Goal: Information Seeking & Learning: Learn about a topic

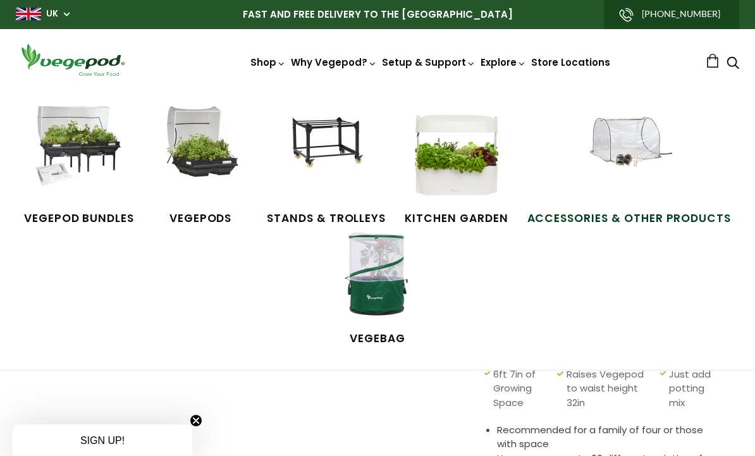
click at [665, 214] on span "Accessories & Other Products" at bounding box center [629, 218] width 204 height 16
click at [388, 332] on span "VegeBag" at bounding box center [377, 339] width 95 height 16
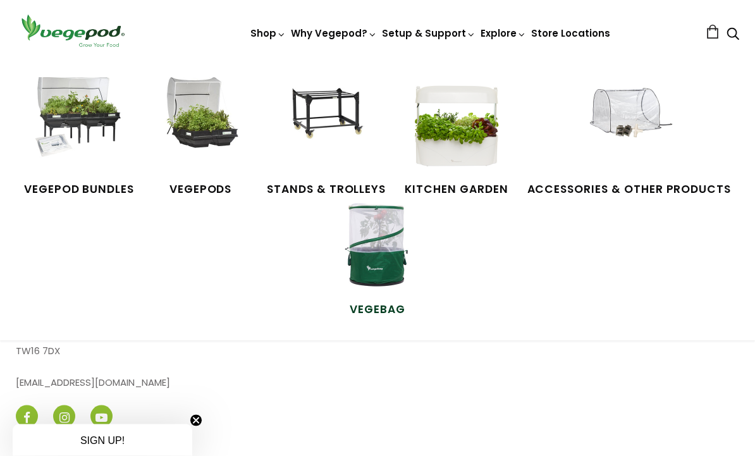
scroll to position [1288, 0]
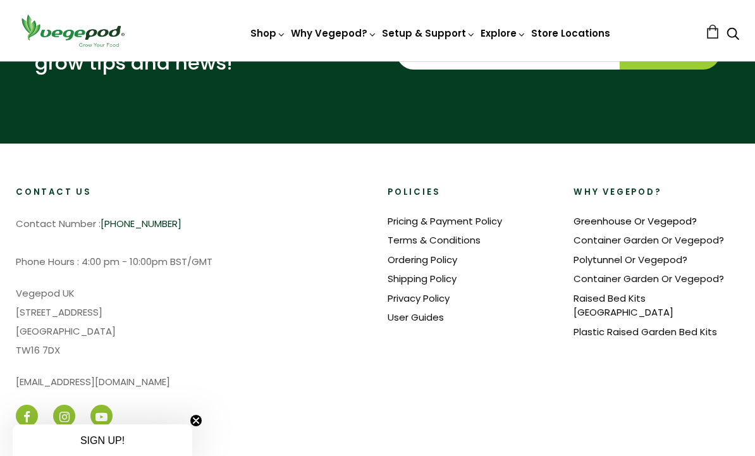
click at [650, 214] on link "Greenhouse Or Vegepod?" at bounding box center [634, 220] width 123 height 13
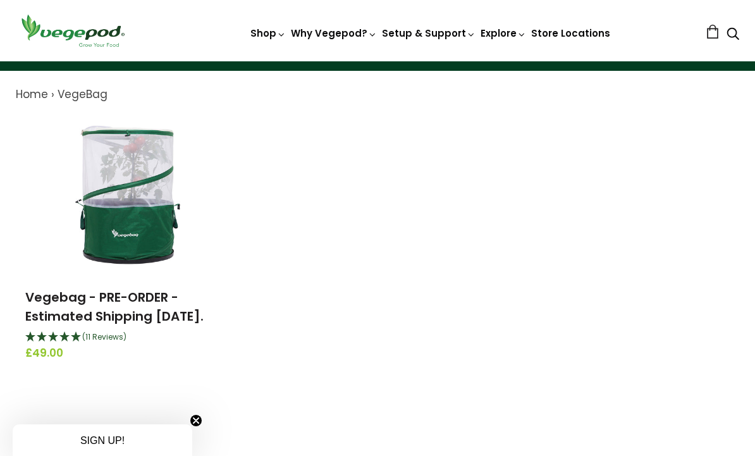
scroll to position [80, 0]
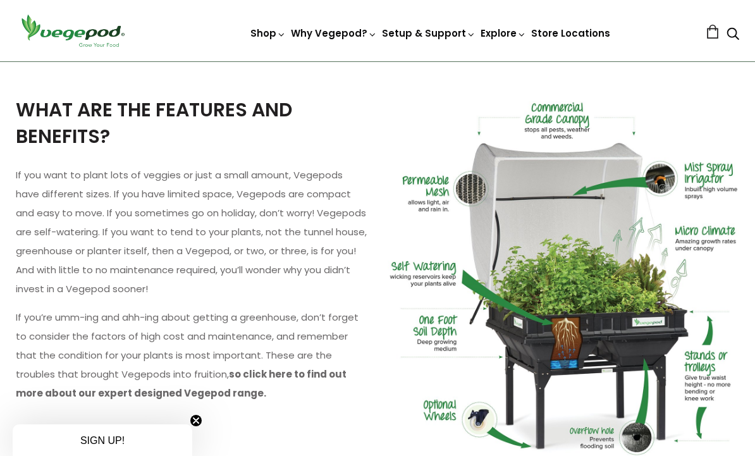
scroll to position [1235, 0]
